Goal: Information Seeking & Learning: Learn about a topic

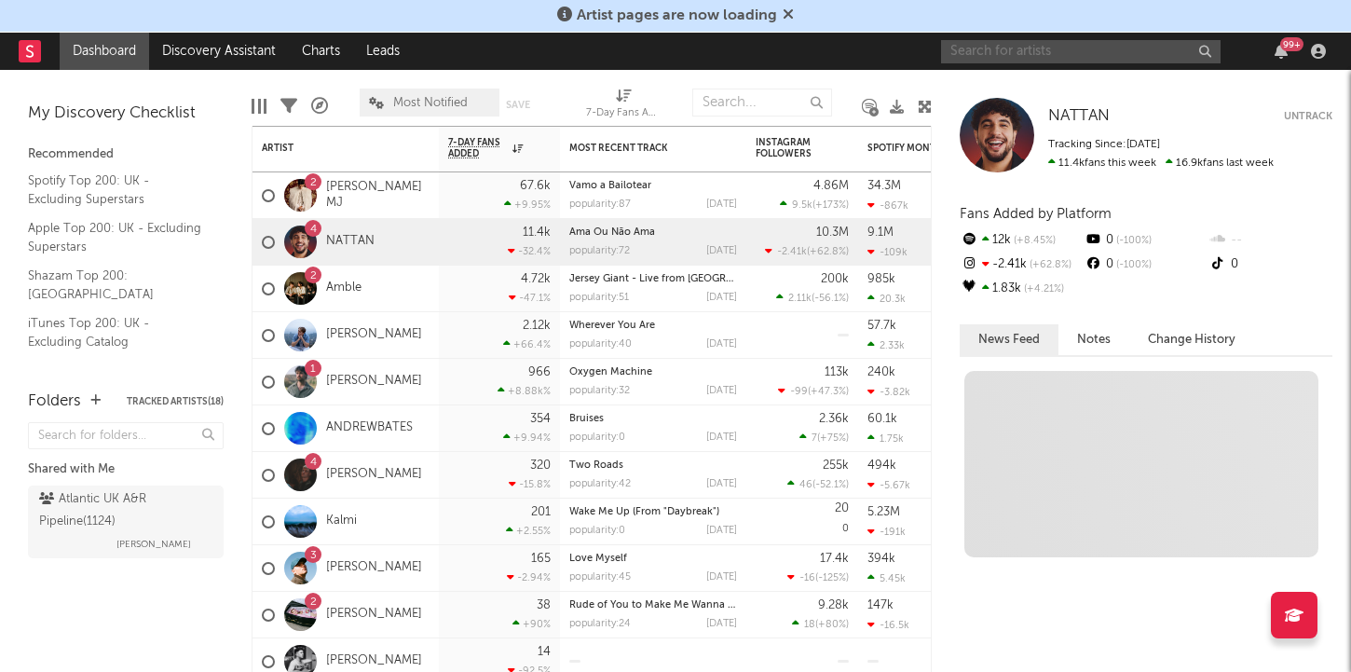
click at [1040, 61] on input "text" at bounding box center [1080, 51] width 279 height 23
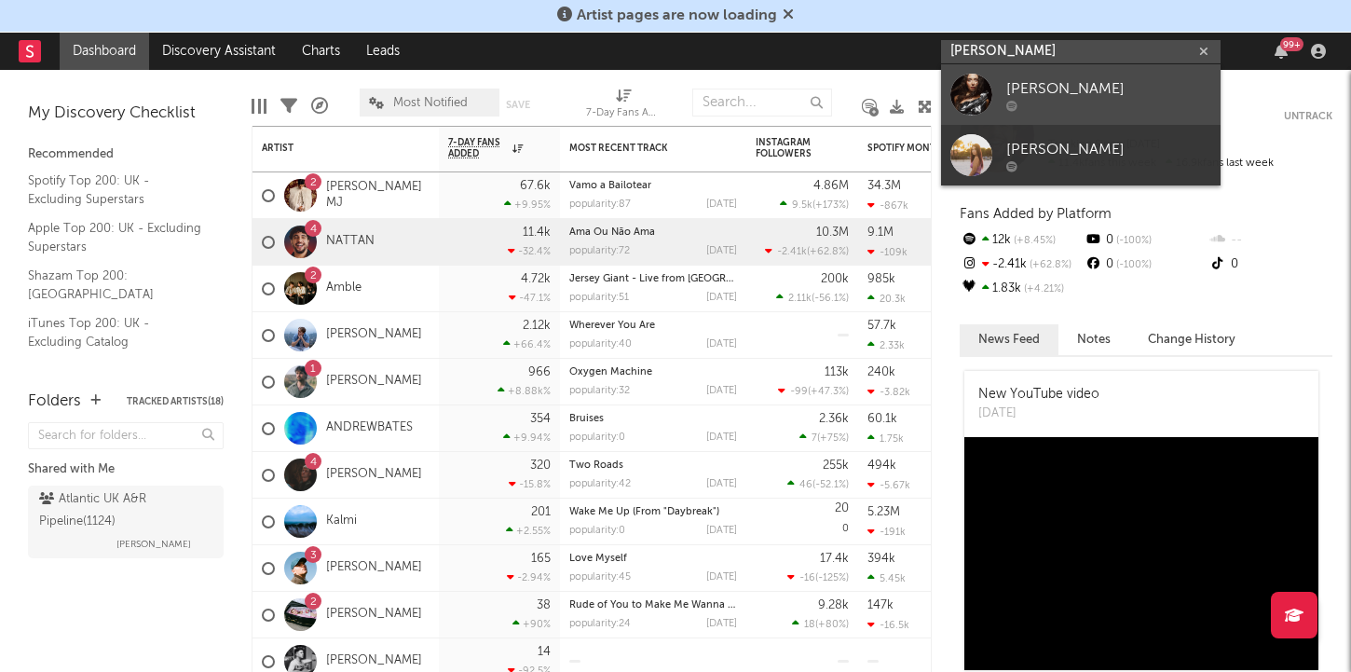
type input "[PERSON_NAME]"
click at [1022, 85] on div "[PERSON_NAME]" at bounding box center [1108, 88] width 205 height 22
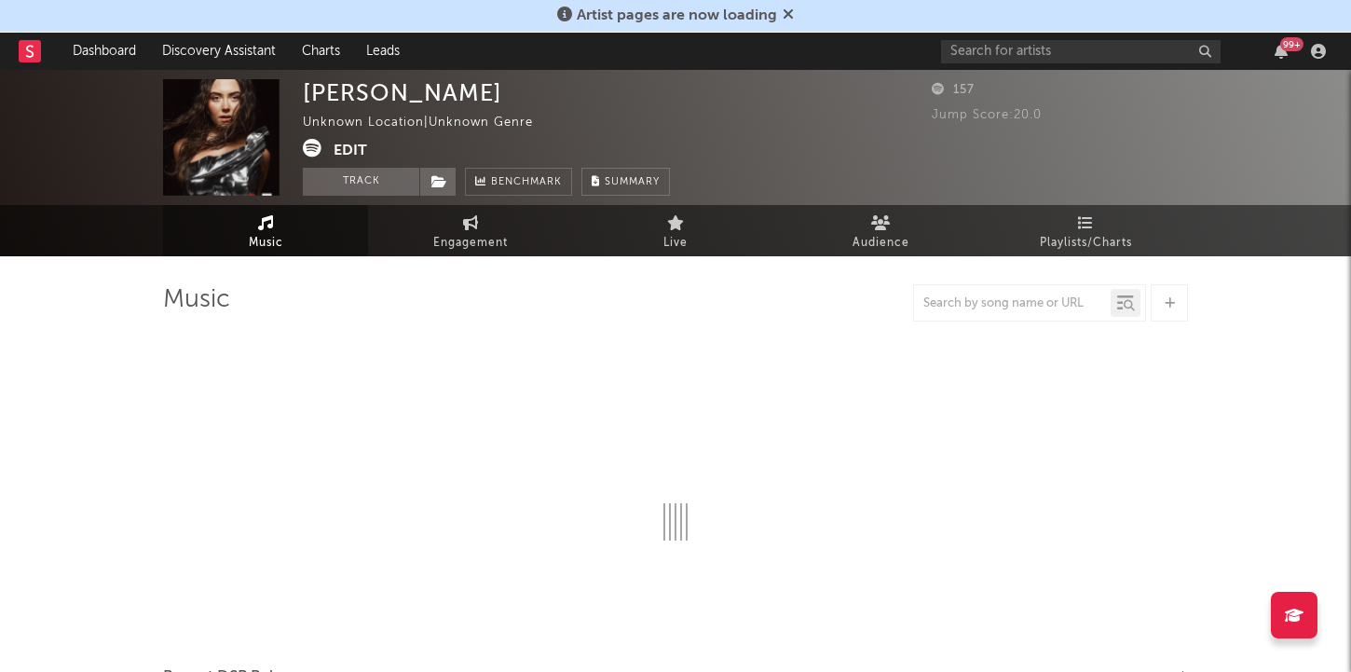
select select "1w"
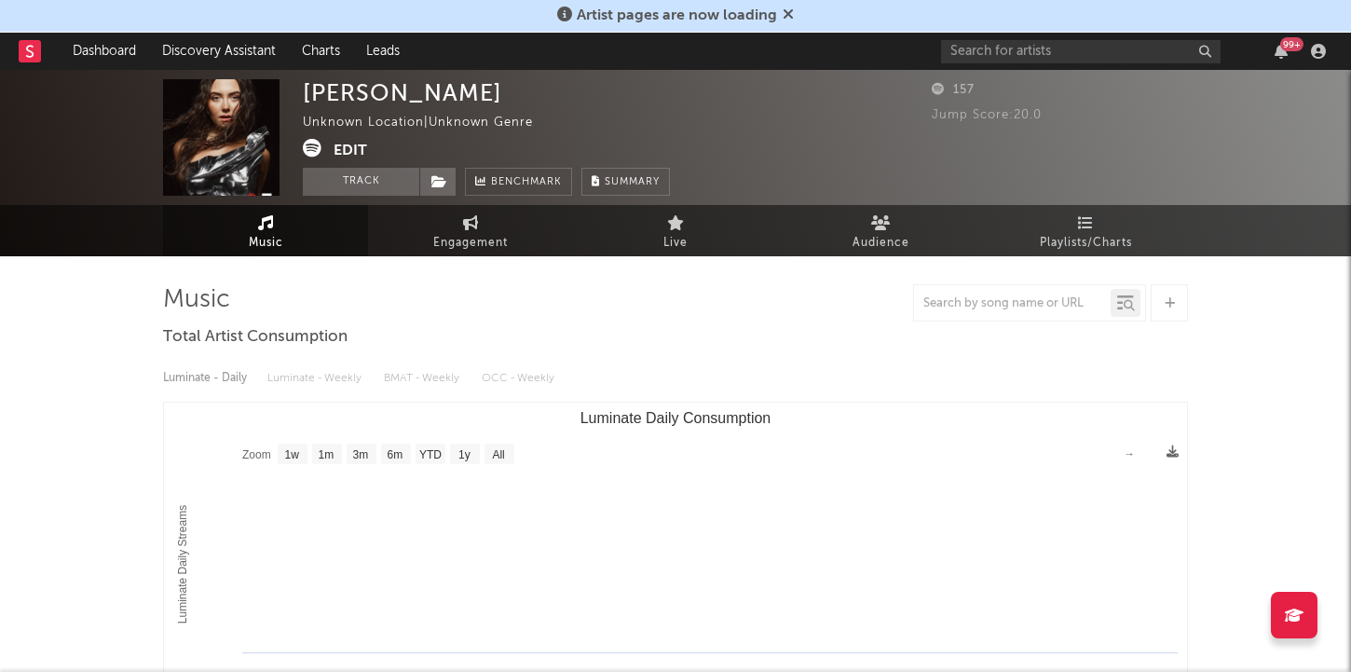
click at [478, 239] on span "Engagement" at bounding box center [470, 243] width 75 height 22
select select "1w"
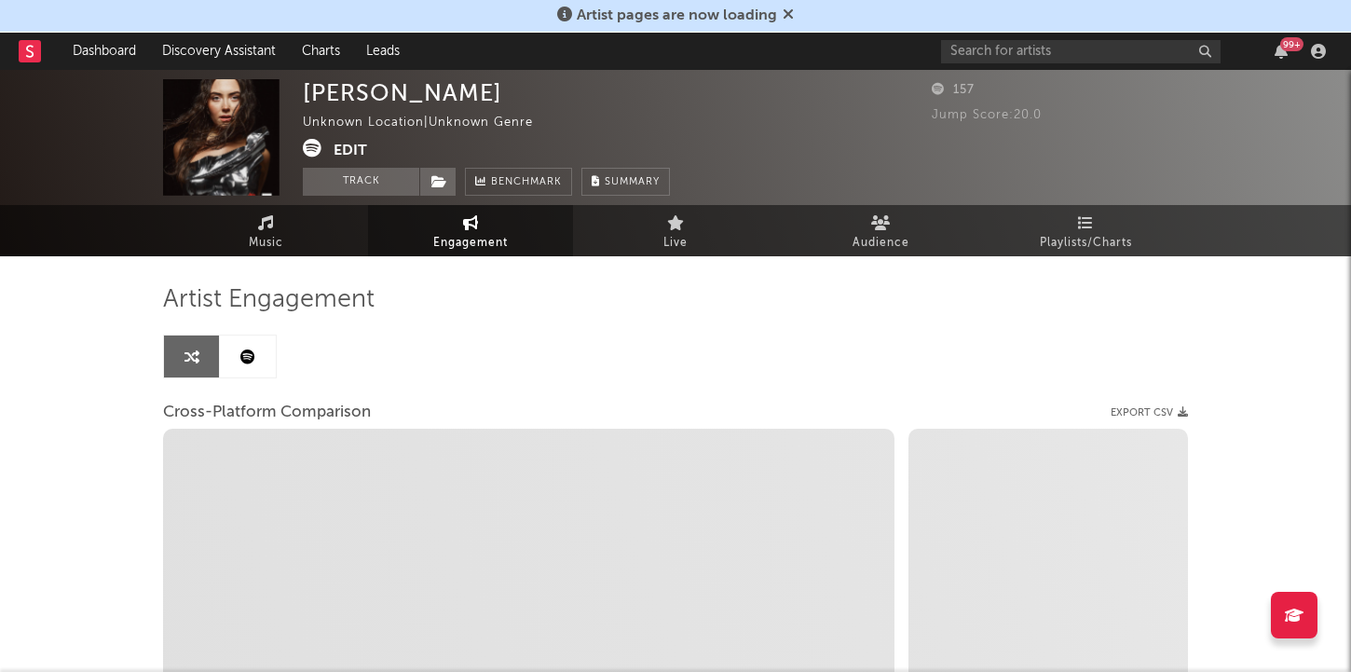
select select "1m"
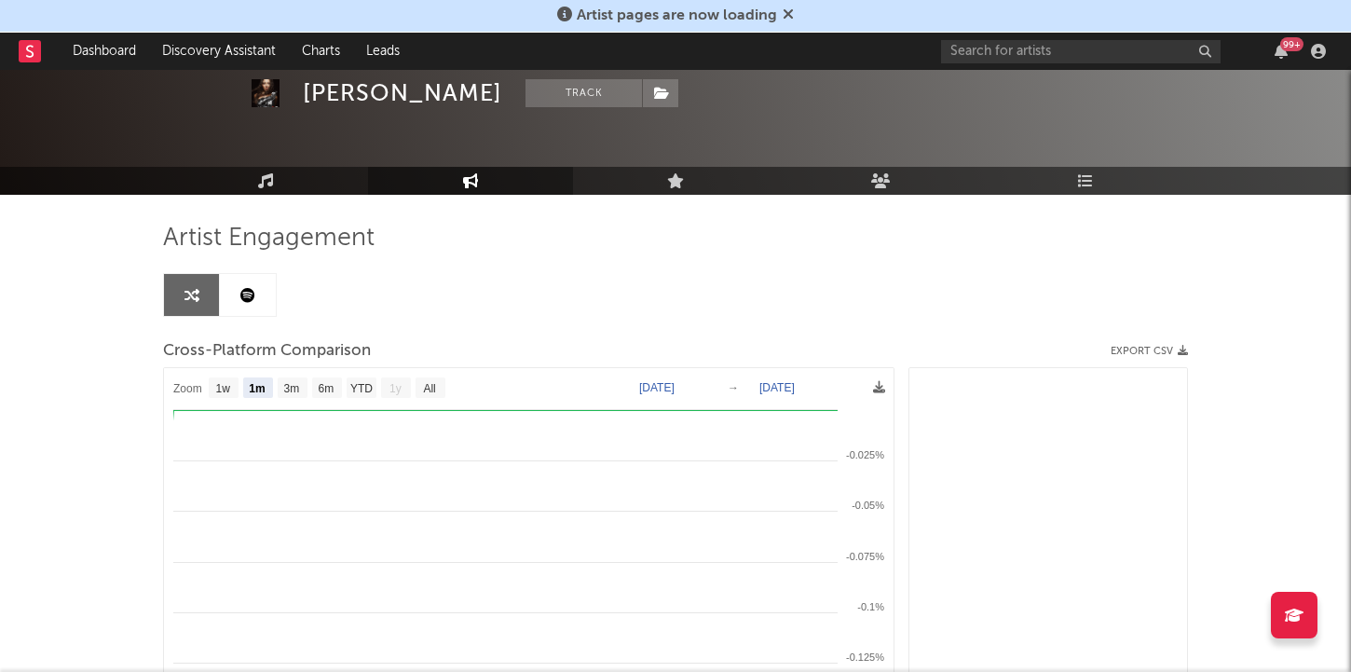
scroll to position [59, 0]
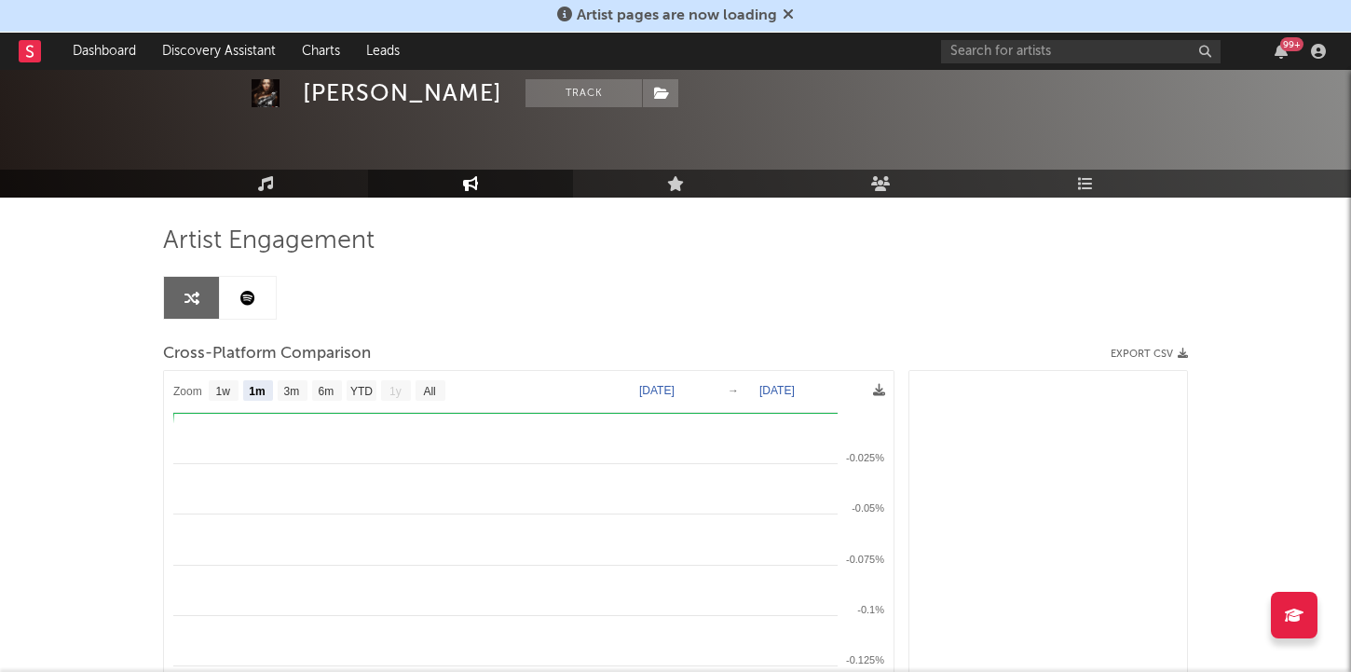
click at [259, 294] on link at bounding box center [248, 298] width 56 height 42
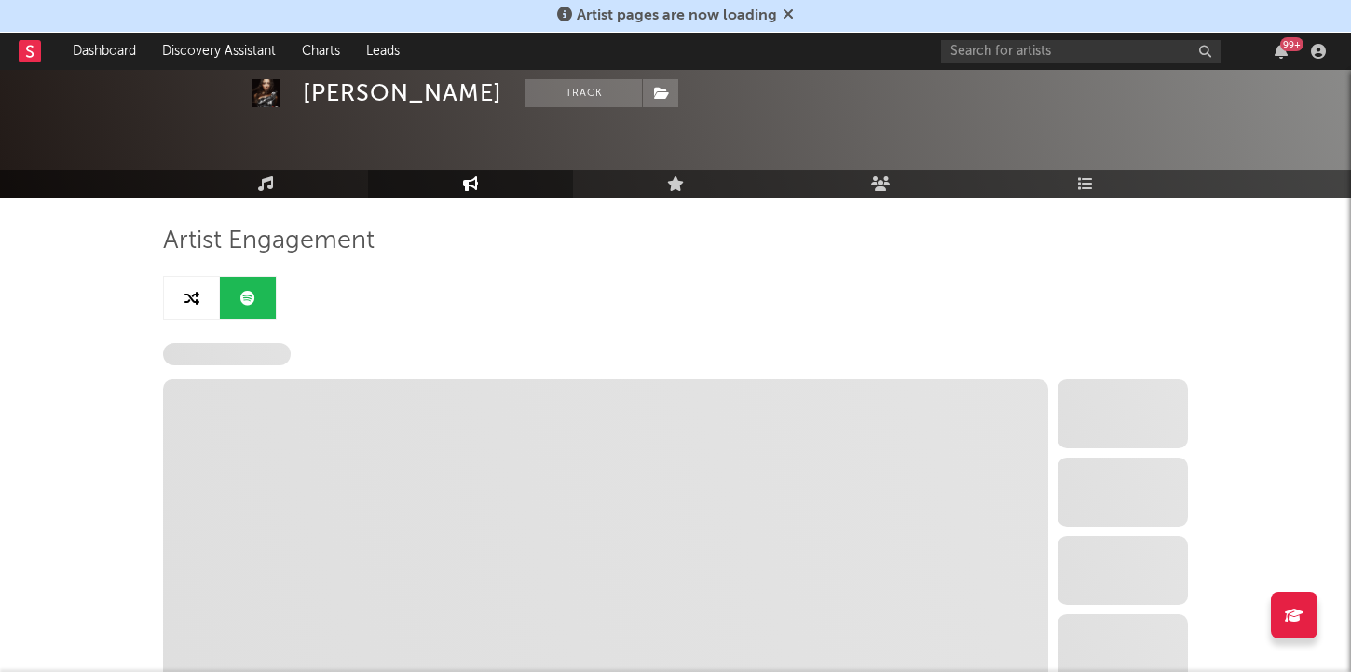
select select "6m"
select select "1w"
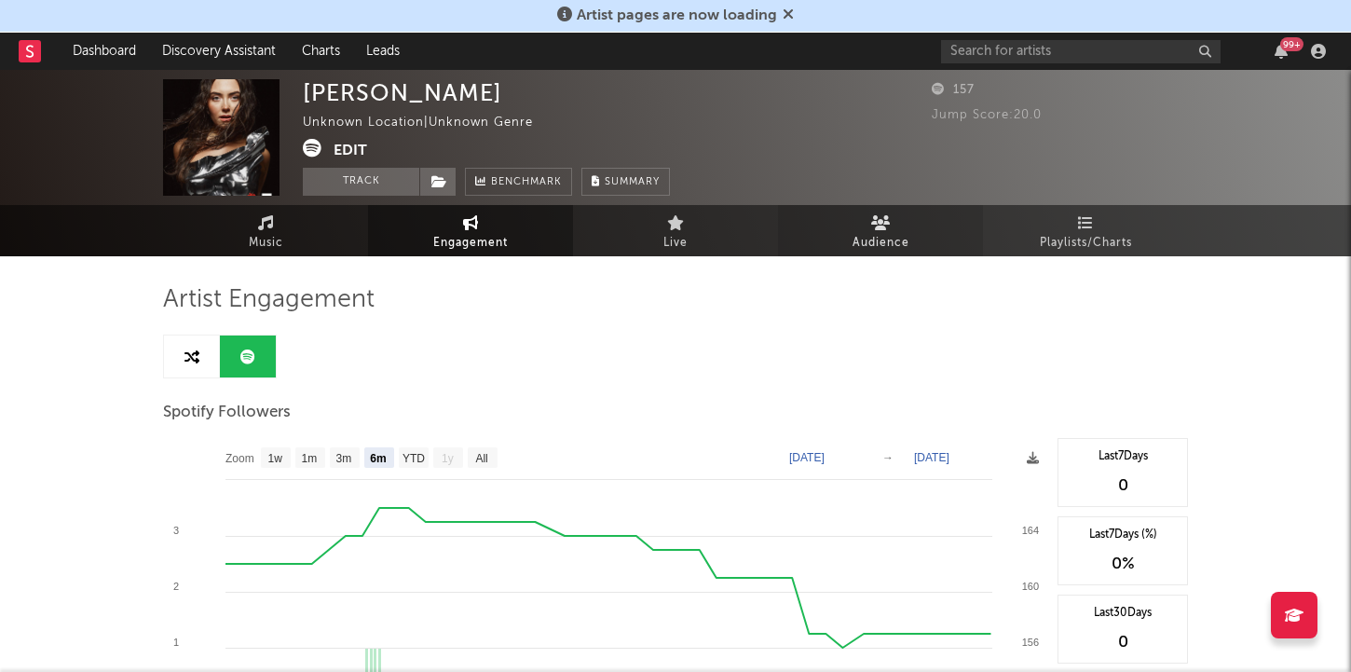
click at [904, 245] on span "Audience" at bounding box center [880, 243] width 57 height 22
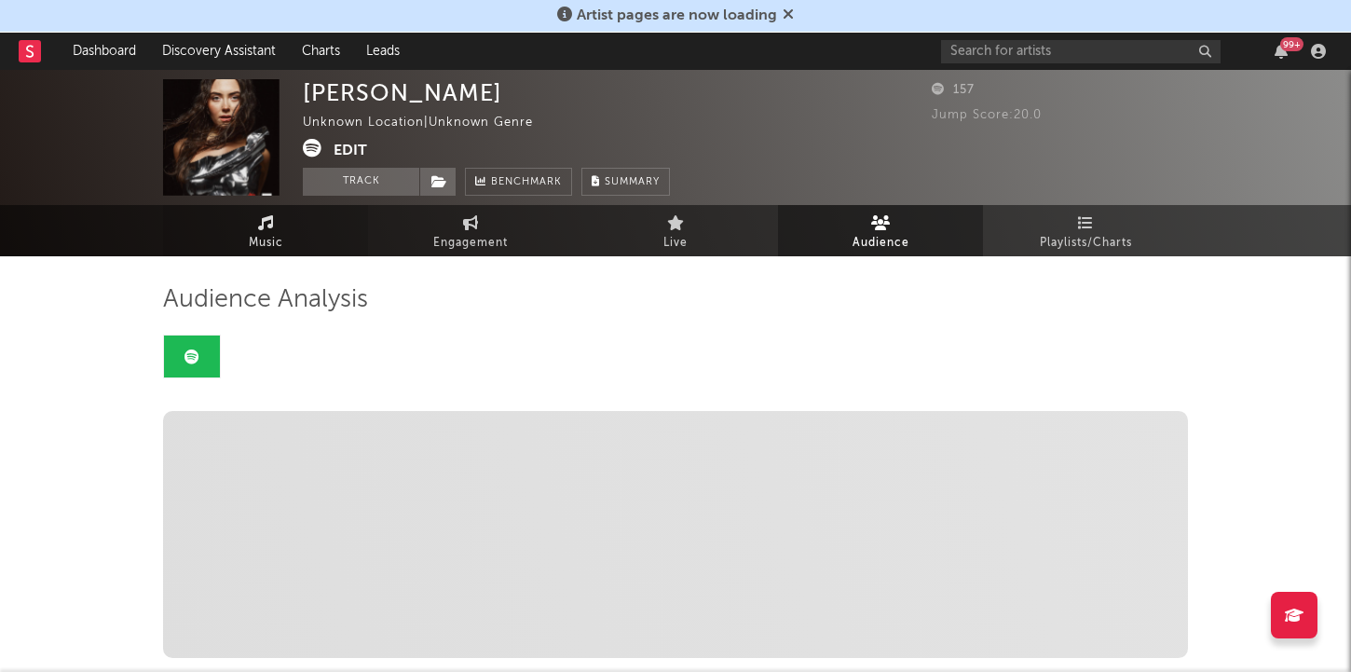
click at [276, 224] on link "Music" at bounding box center [265, 230] width 205 height 51
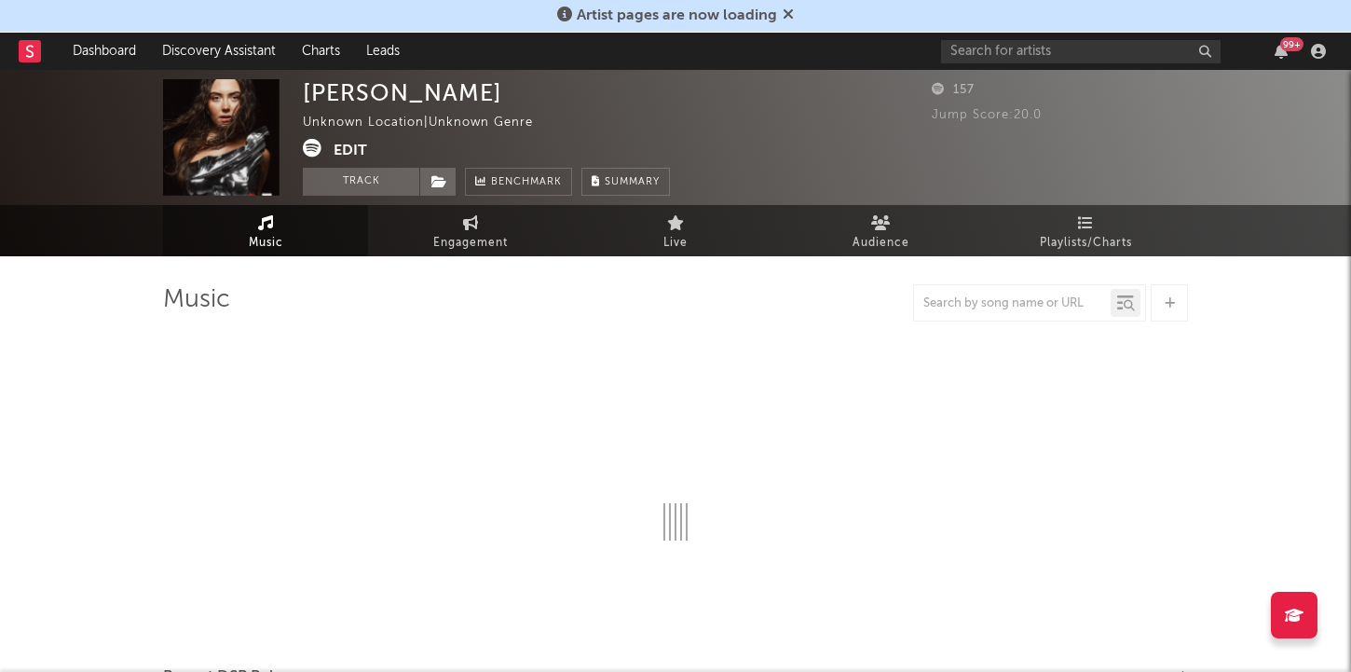
select select "1w"
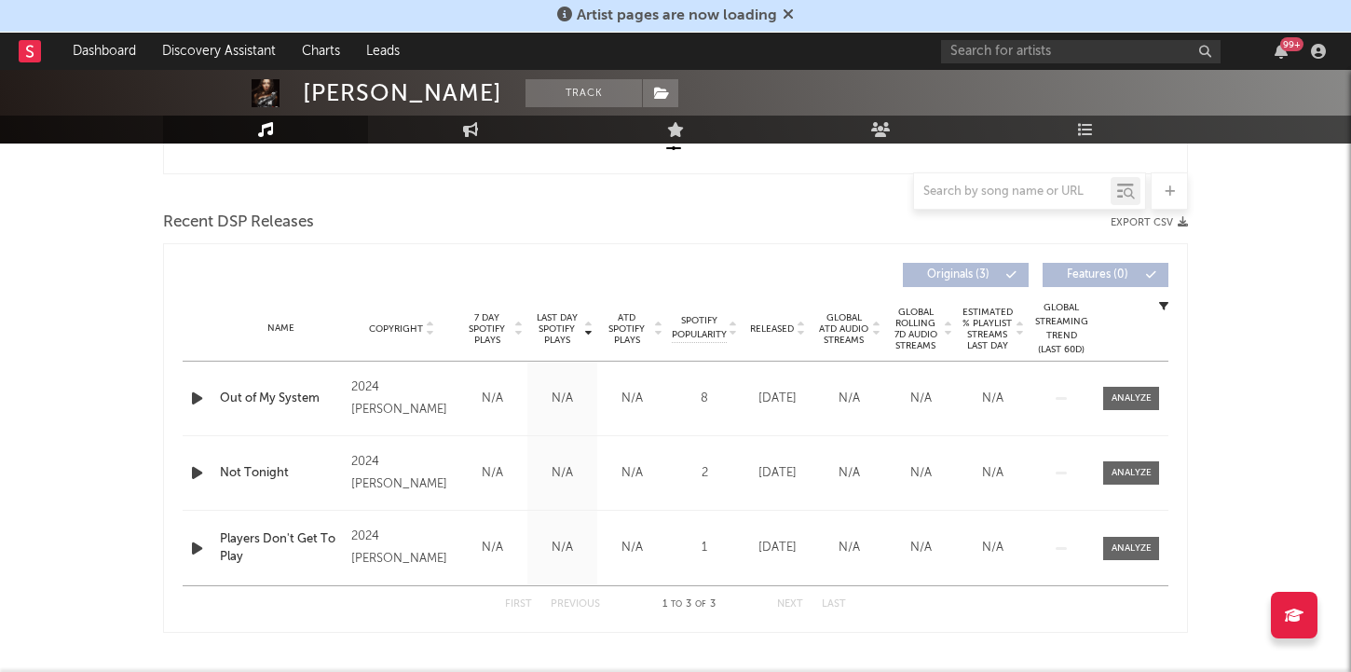
scroll to position [651, 0]
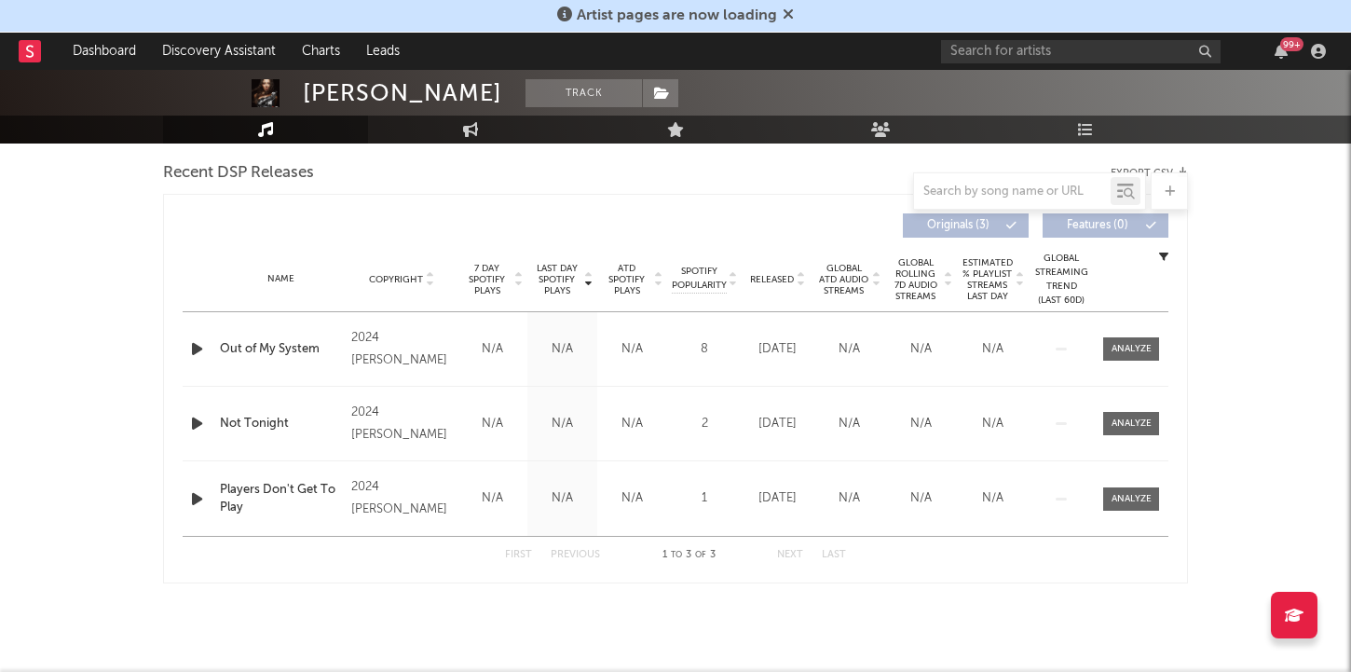
click at [194, 345] on icon "button" at bounding box center [197, 348] width 20 height 23
